Goal: Task Accomplishment & Management: Manage account settings

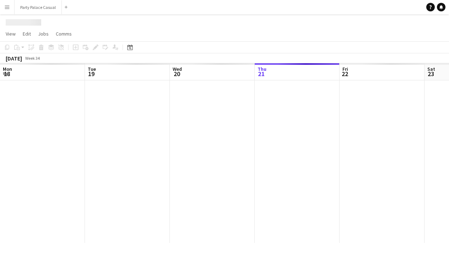
scroll to position [0, 170]
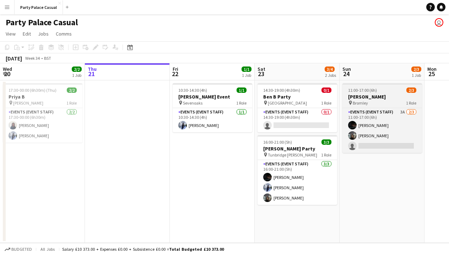
click at [375, 107] on app-job-card "11:00-17:00 (6h) 2/3 [PERSON_NAME] pin Bromley 1 Role Events (Event Staff) 3A […" at bounding box center [383, 118] width 80 height 70
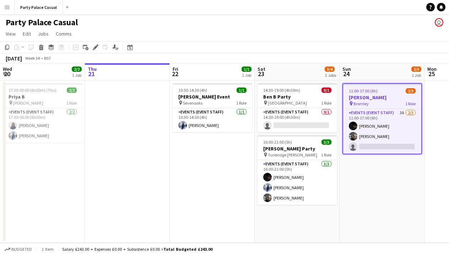
click at [369, 89] on span "11:00-17:00 (6h)" at bounding box center [363, 90] width 29 height 5
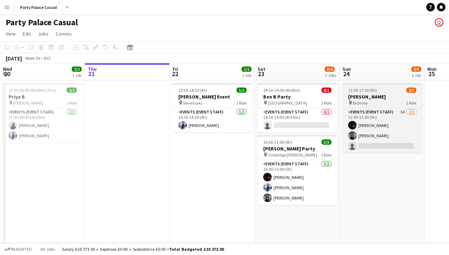
click at [370, 89] on span "11:00-17:00 (6h)" at bounding box center [362, 89] width 29 height 5
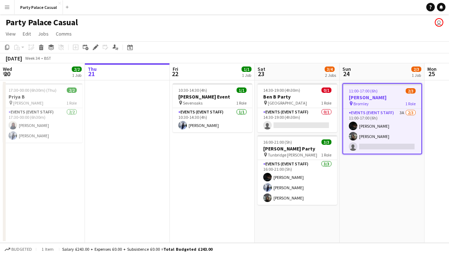
click at [369, 89] on span "11:00-17:00 (6h)" at bounding box center [363, 90] width 29 height 5
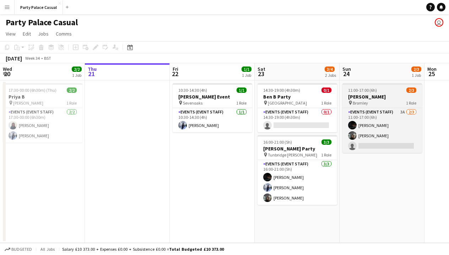
click at [369, 89] on span "11:00-17:00 (6h)" at bounding box center [362, 89] width 29 height 5
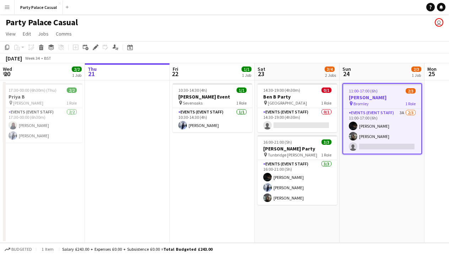
click at [369, 94] on h3 "[PERSON_NAME]" at bounding box center [382, 97] width 78 height 6
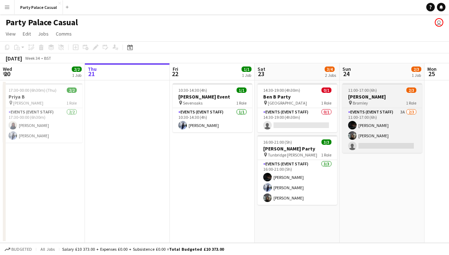
click at [381, 103] on div "pin Bromley 1 Role" at bounding box center [383, 103] width 80 height 6
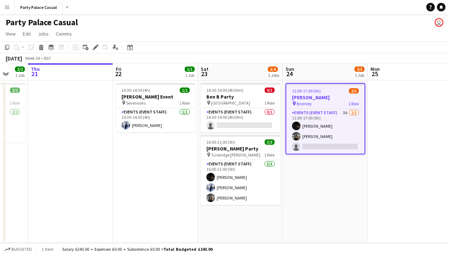
scroll to position [0, 267]
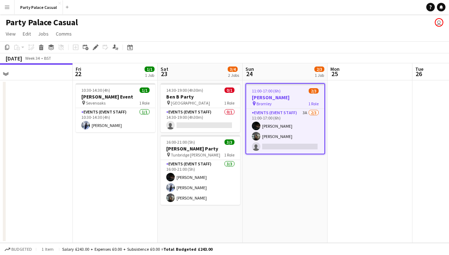
click at [276, 96] on h3 "[PERSON_NAME]" at bounding box center [285, 97] width 78 height 6
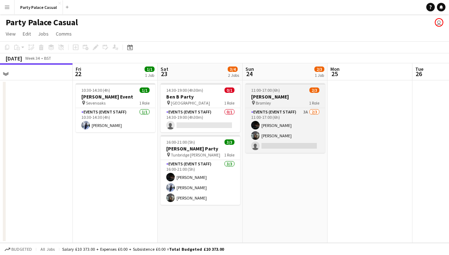
click at [276, 96] on h3 "[PERSON_NAME]" at bounding box center [286, 96] width 80 height 6
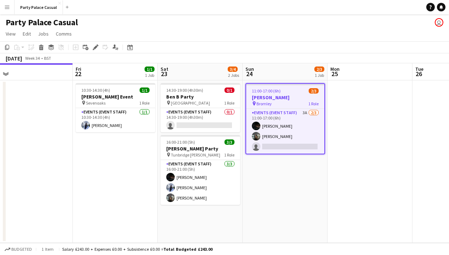
click at [276, 96] on h3 "[PERSON_NAME]" at bounding box center [285, 97] width 78 height 6
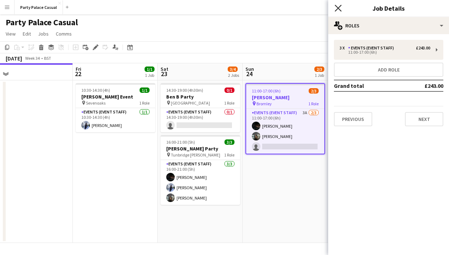
click at [341, 8] on icon "Close pop-in" at bounding box center [338, 8] width 7 height 7
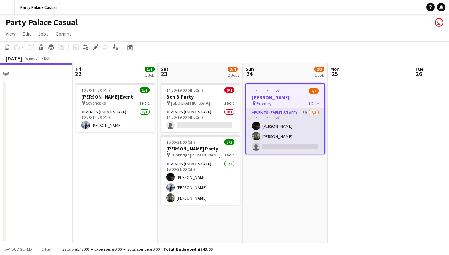
click at [304, 132] on app-card-role "Events (Event Staff) 3A [DATE] 11:00-17:00 (6h) Eziafa Iwe [PERSON_NAME] single…" at bounding box center [285, 131] width 78 height 45
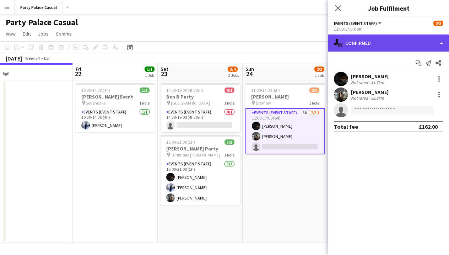
click at [401, 38] on div "single-neutral-actions-check-2 Confirmed" at bounding box center [388, 42] width 121 height 17
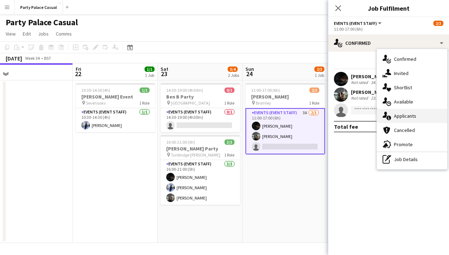
click at [399, 113] on div "single-neutral-actions-information Applicants" at bounding box center [412, 116] width 70 height 14
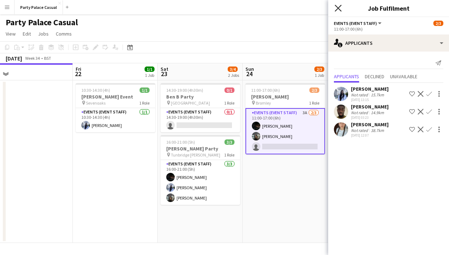
click at [339, 10] on icon "Close pop-in" at bounding box center [338, 8] width 7 height 7
